Goal: Navigation & Orientation: Understand site structure

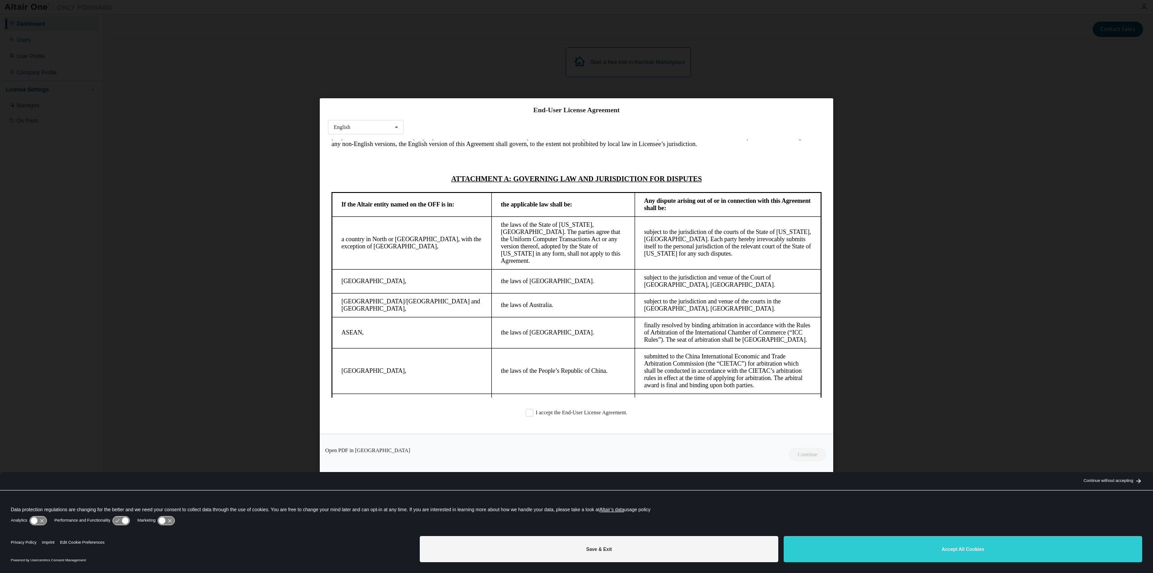
scroll to position [2211, 0]
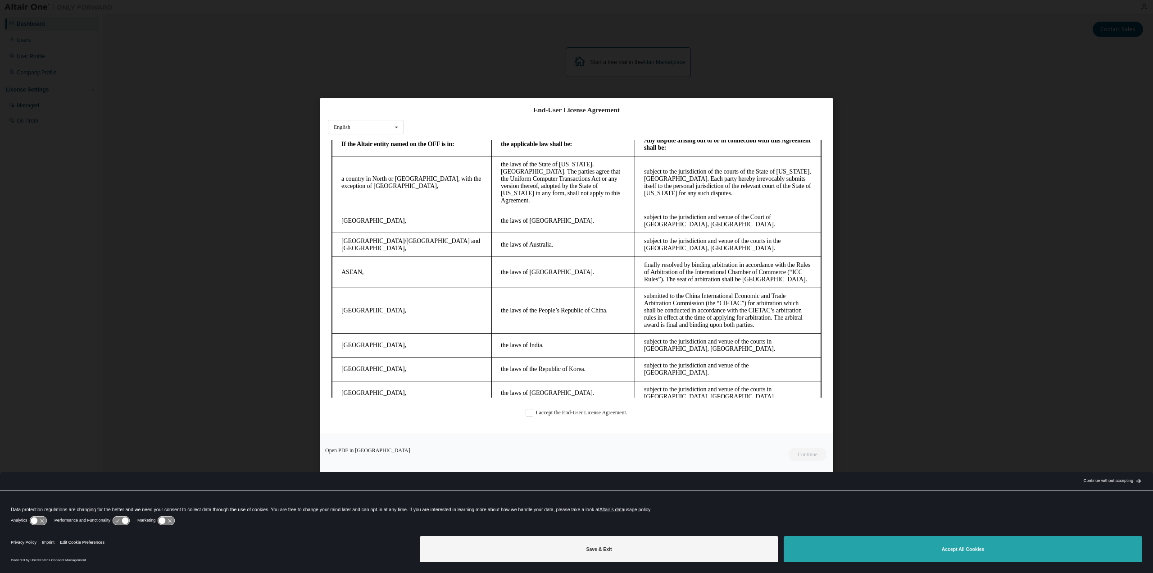
click at [910, 543] on button "Accept All Cookies" at bounding box center [963, 549] width 359 height 26
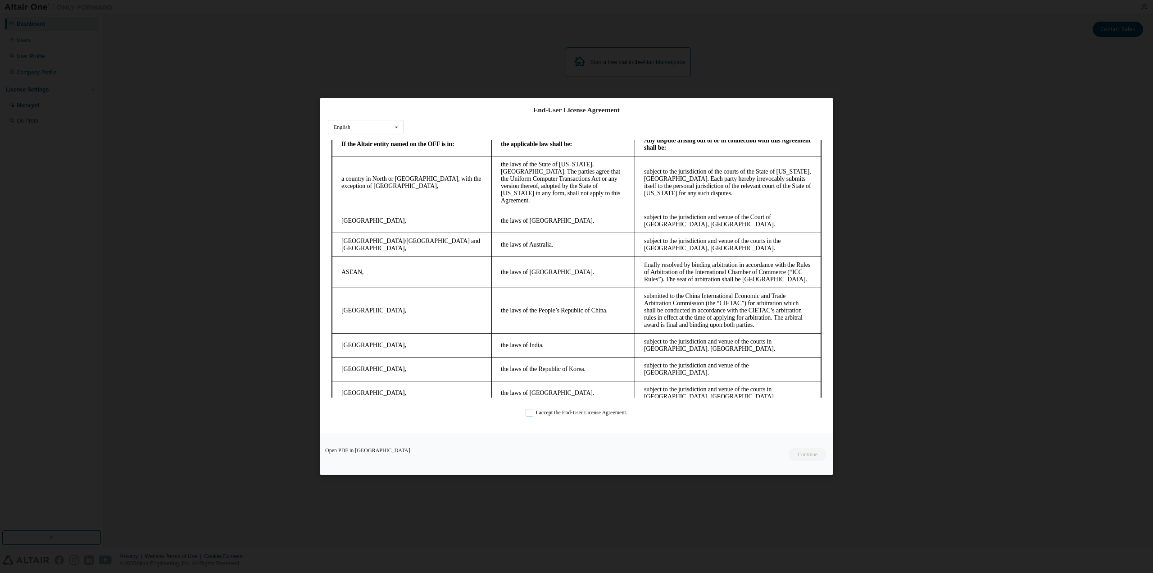
click at [538, 414] on label "I accept the End-User License Agreement." at bounding box center [577, 413] width 102 height 8
click at [814, 458] on button "Continue" at bounding box center [807, 454] width 39 height 14
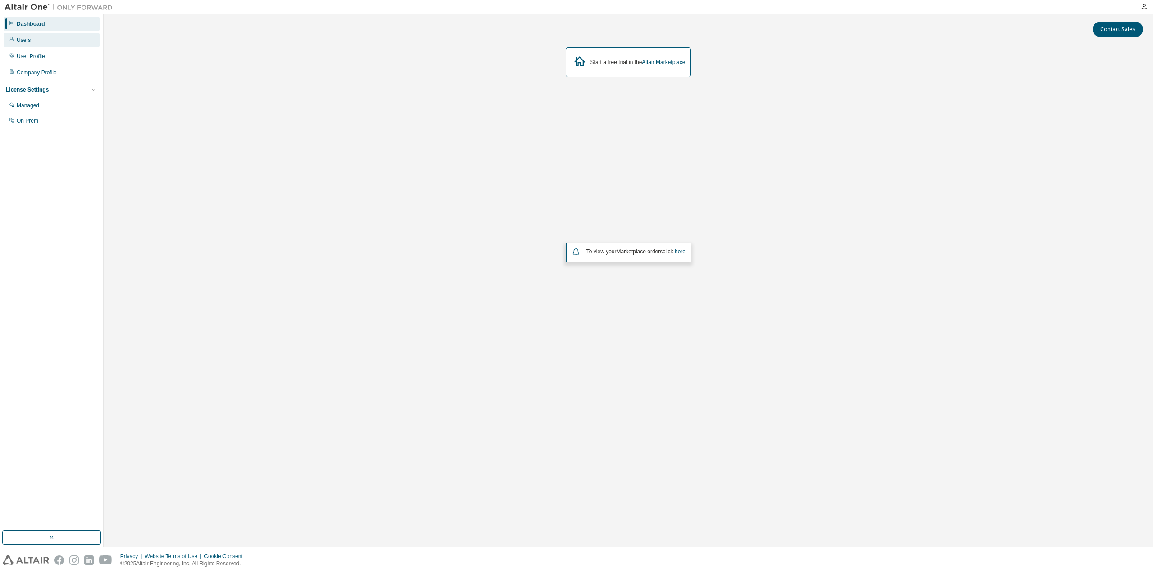
click at [30, 40] on div "Users" at bounding box center [52, 40] width 96 height 14
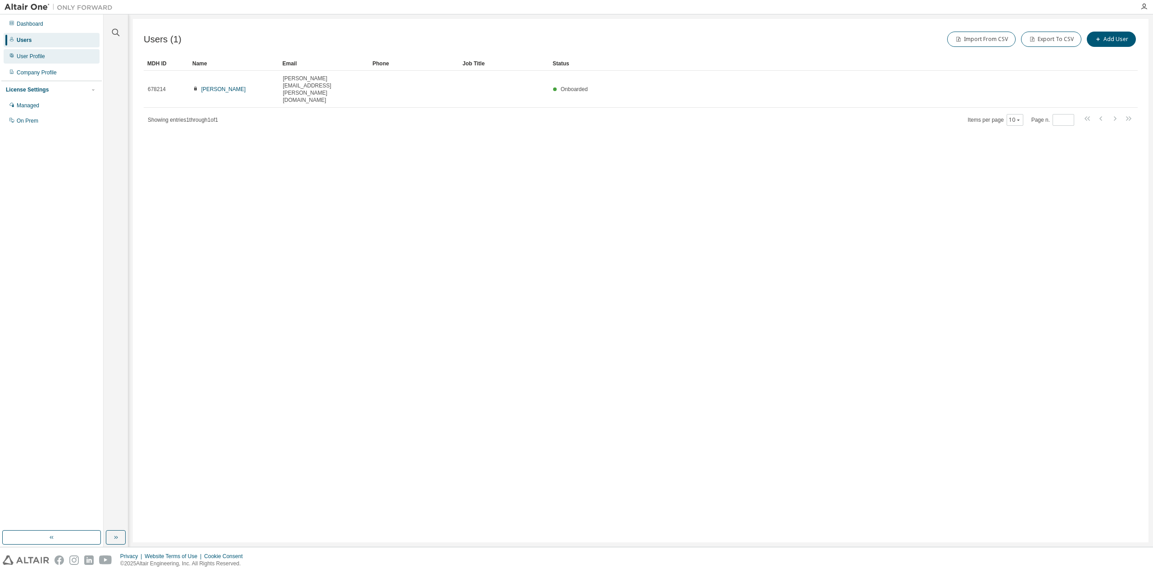
click at [35, 54] on div "User Profile" at bounding box center [31, 56] width 28 height 7
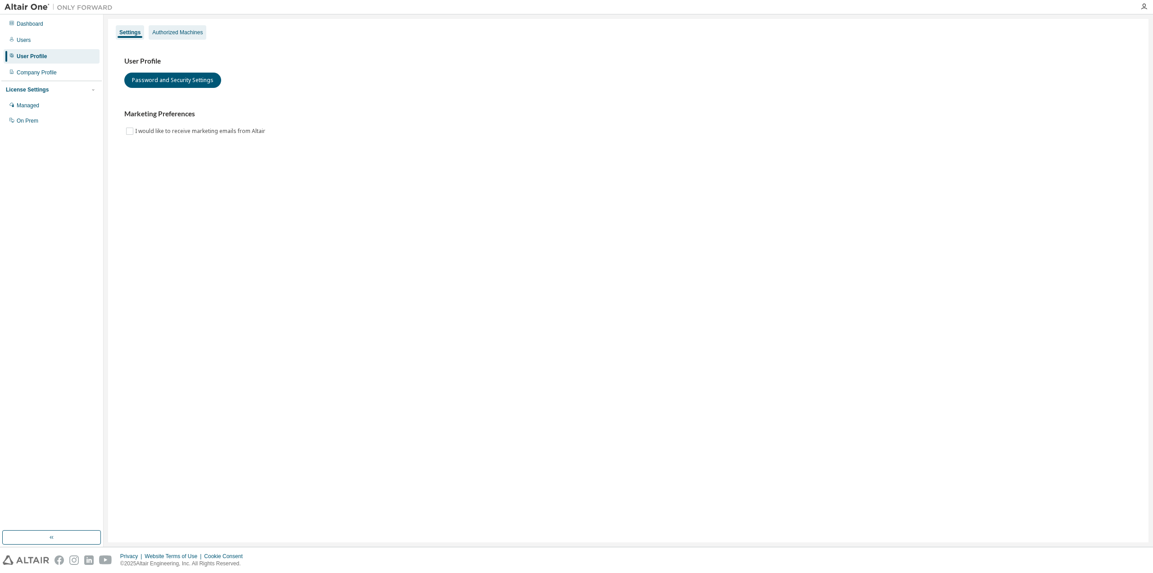
click at [160, 32] on div "Authorized Machines" at bounding box center [177, 32] width 50 height 7
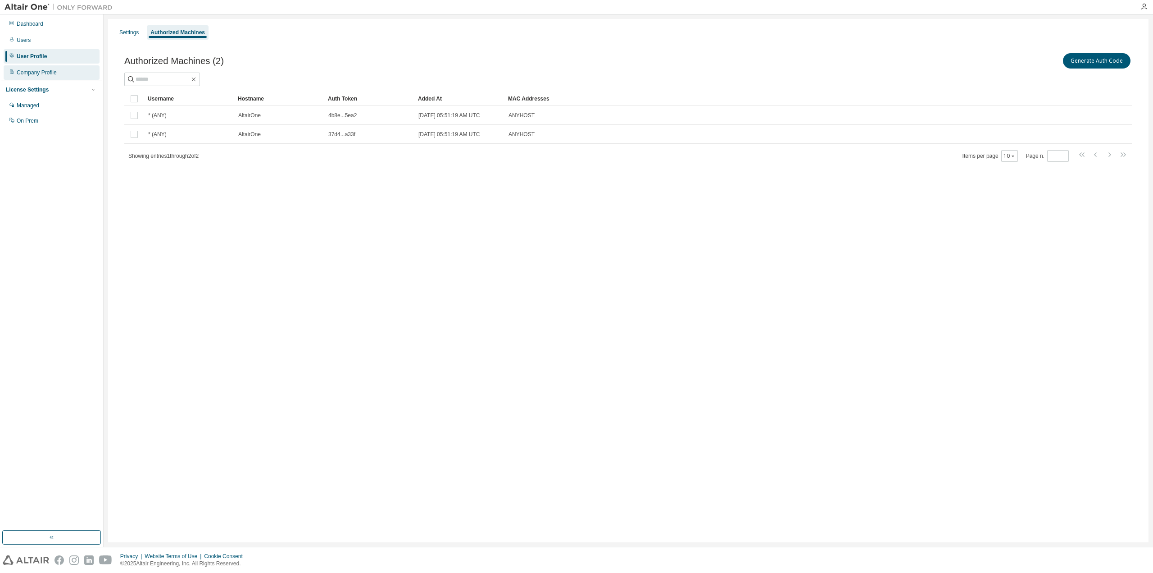
click at [46, 77] on div "Company Profile" at bounding box center [52, 72] width 96 height 14
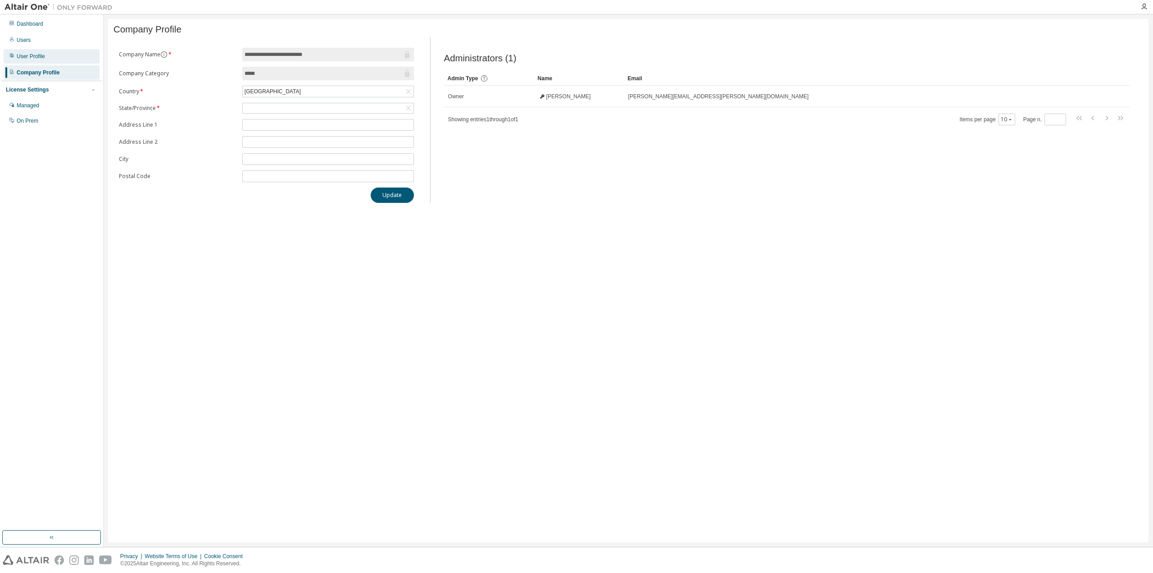
click at [42, 58] on div "User Profile" at bounding box center [31, 56] width 28 height 7
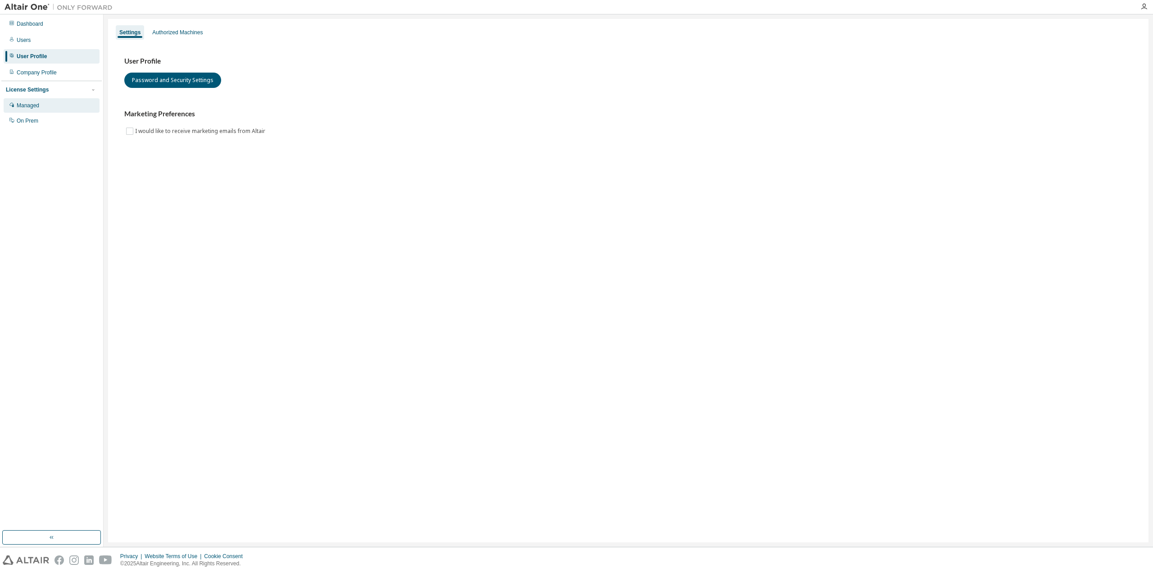
click at [50, 103] on div "Managed" at bounding box center [52, 105] width 96 height 14
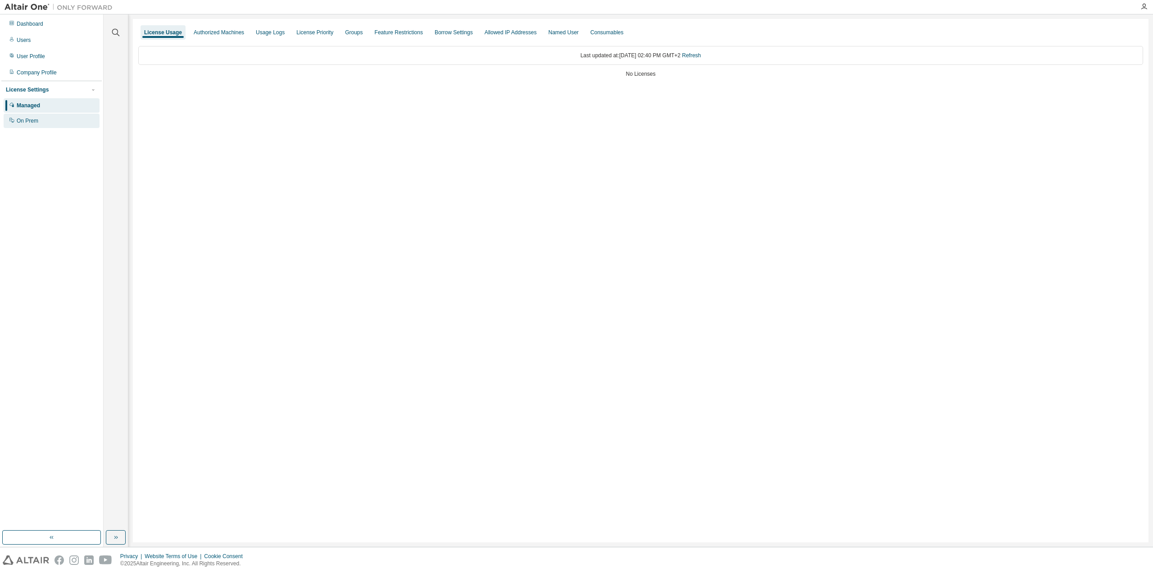
click at [46, 122] on div "On Prem" at bounding box center [52, 121] width 96 height 14
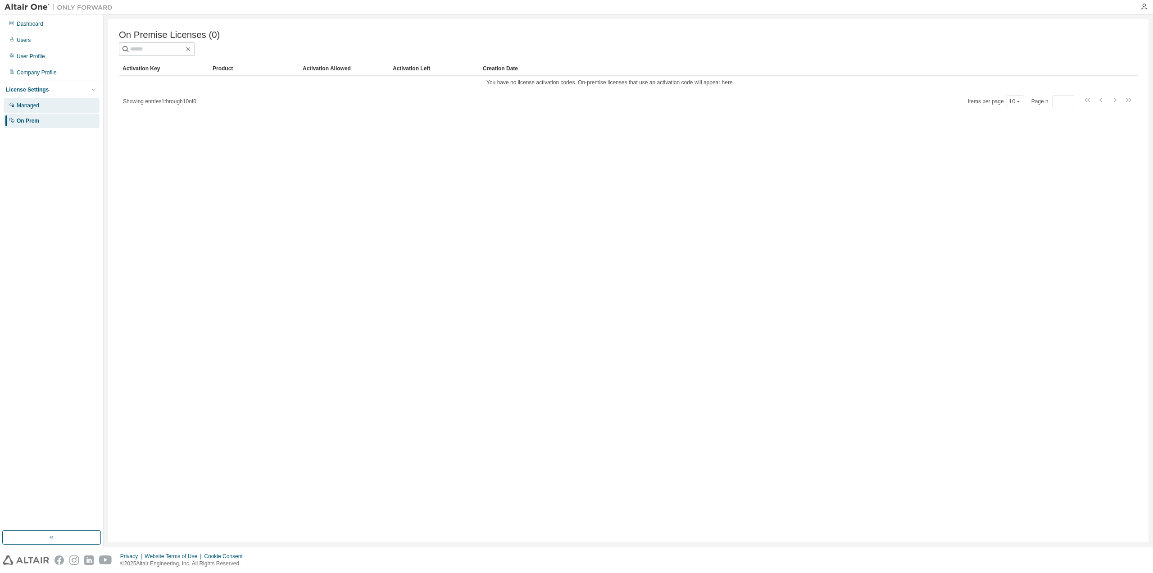
click at [44, 110] on div "Managed" at bounding box center [52, 105] width 96 height 14
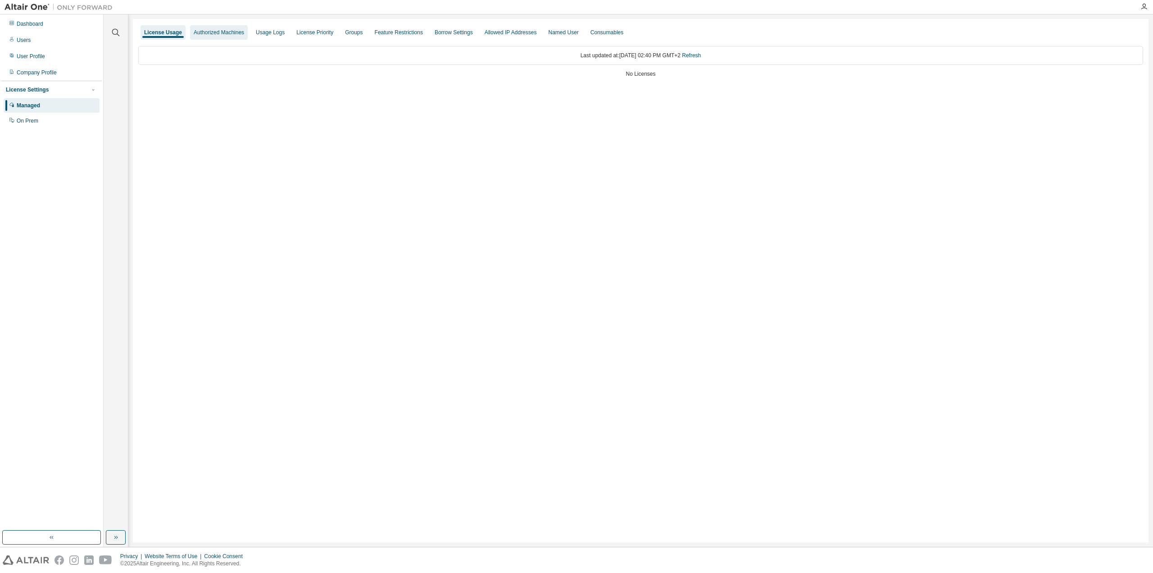
click at [224, 34] on div "Authorized Machines" at bounding box center [219, 32] width 50 height 7
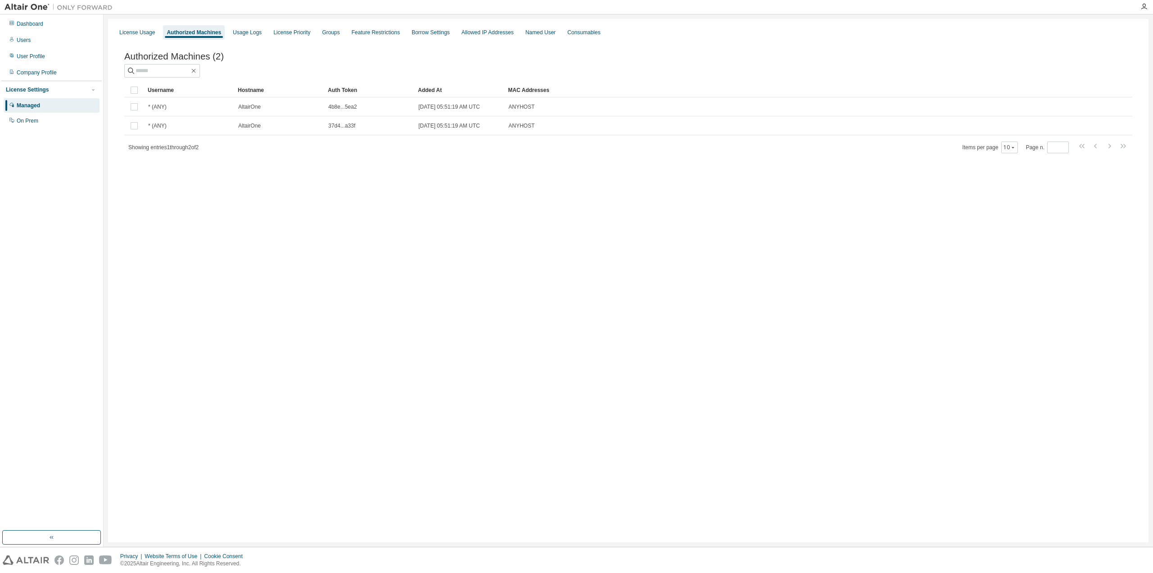
click at [264, 31] on div "License Usage Authorized Machines Usage Logs License Priority Groups Feature Re…" at bounding box center [629, 32] width 1030 height 16
click at [258, 31] on div "Usage Logs" at bounding box center [247, 32] width 29 height 7
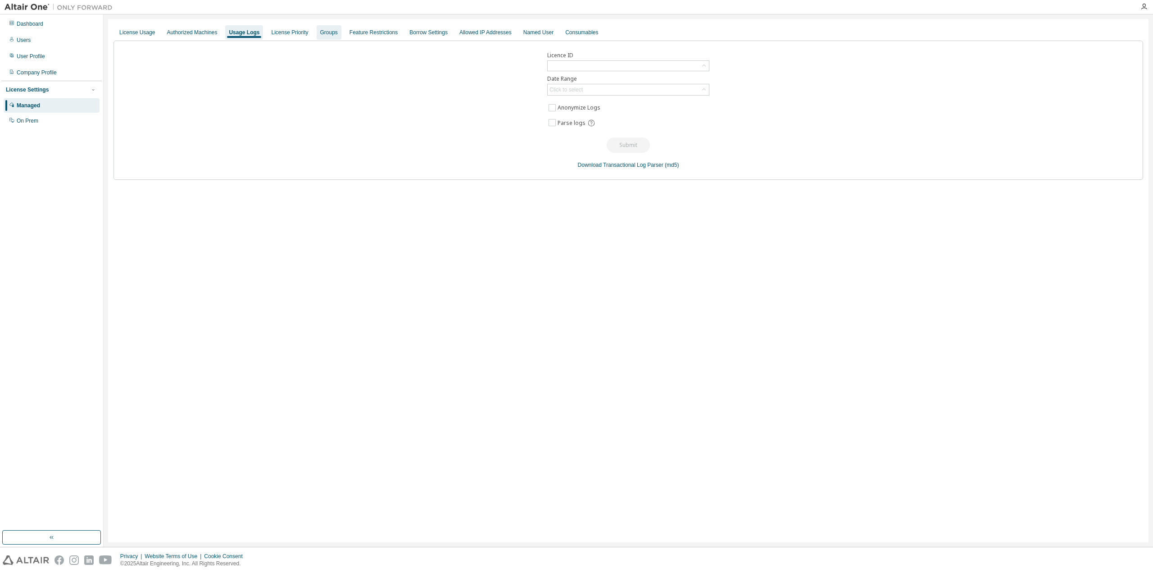
click at [320, 34] on div "Groups" at bounding box center [329, 32] width 18 height 7
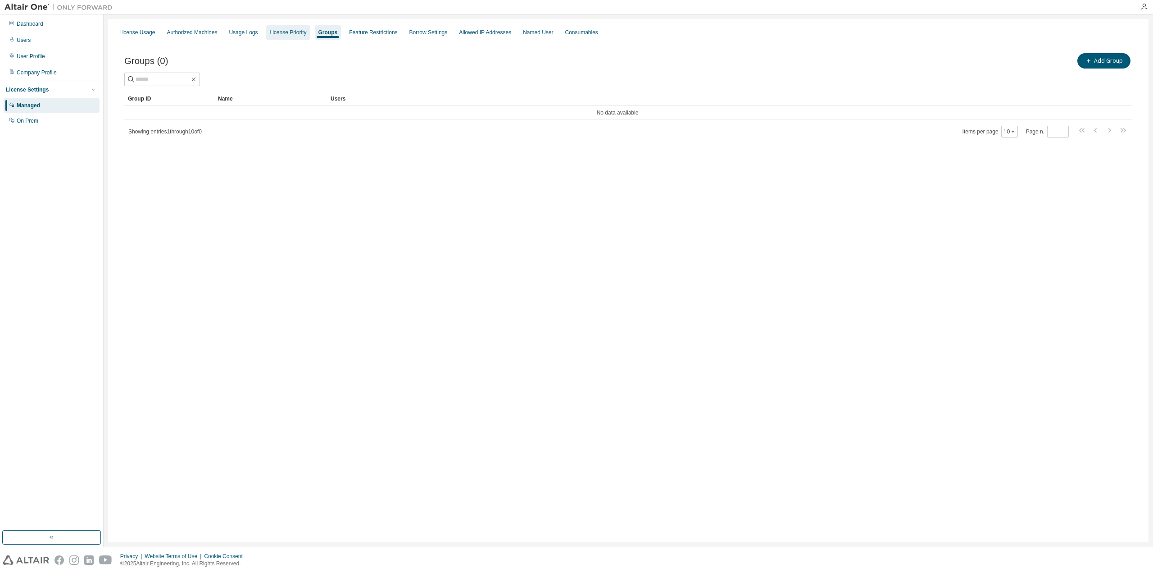
click at [289, 34] on div "License Priority" at bounding box center [288, 32] width 37 height 7
